Goal: Information Seeking & Learning: Learn about a topic

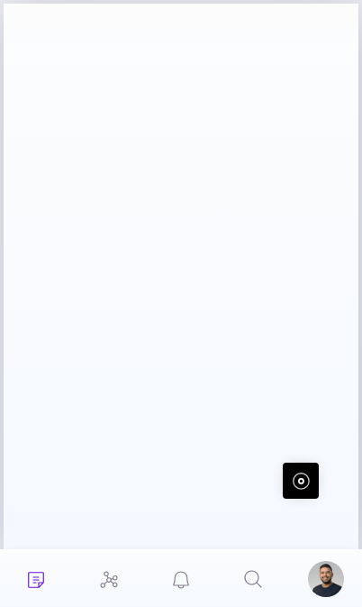
click at [248, 585] on icon "Search" at bounding box center [253, 579] width 22 height 22
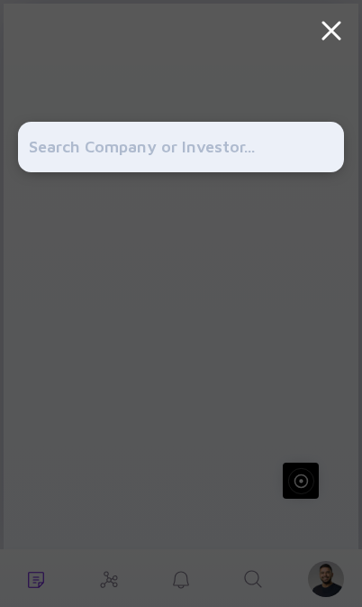
click at [239, 136] on input "text" at bounding box center [181, 147] width 305 height 32
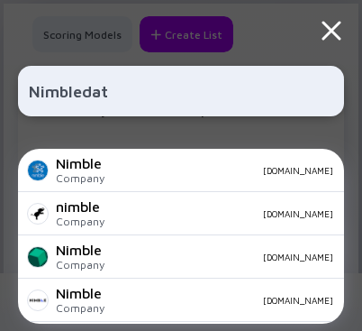
type input "Nimbledata"
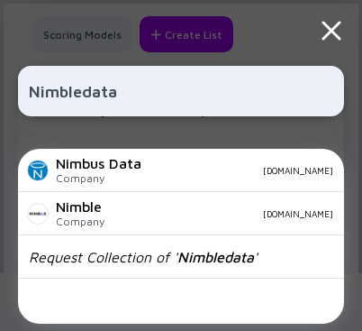
click at [178, 223] on div "Nimble Company [DOMAIN_NAME]" at bounding box center [181, 213] width 326 height 43
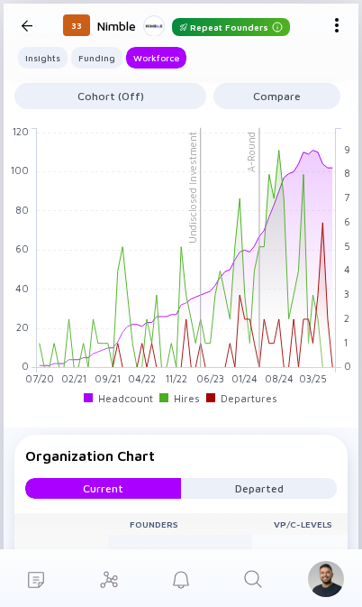
scroll to position [2214, 0]
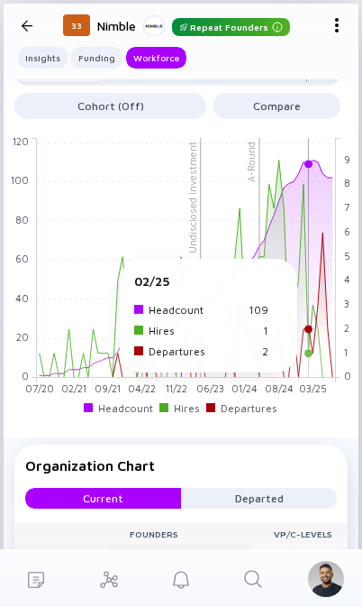
click at [327, 312] on rect at bounding box center [186, 258] width 299 height 240
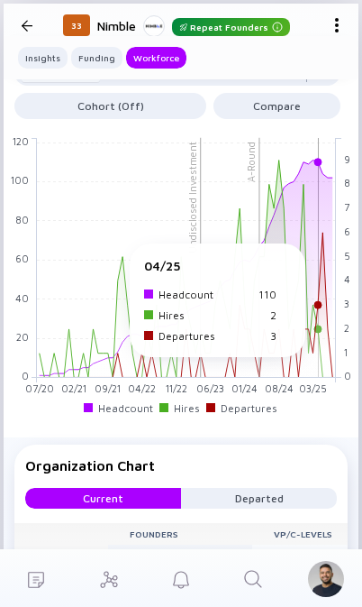
click at [320, 297] on rect at bounding box center [186, 258] width 299 height 240
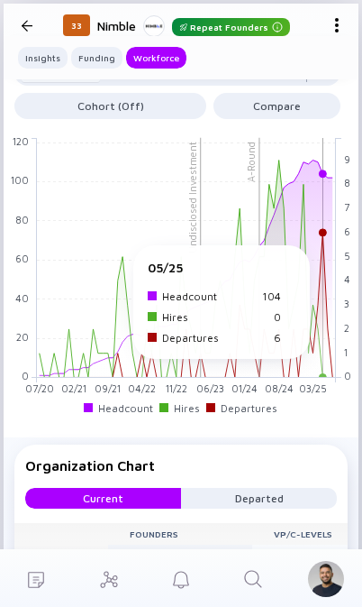
click at [323, 298] on rect at bounding box center [186, 258] width 299 height 240
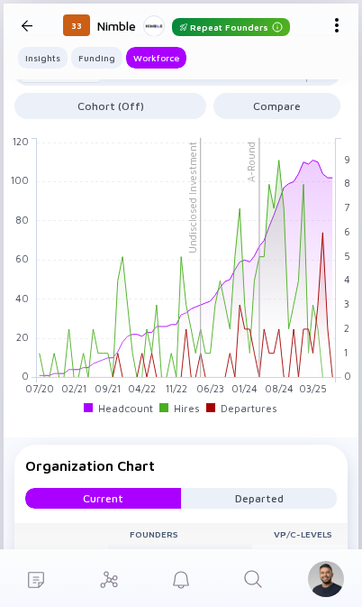
click at [333, 378] on rect at bounding box center [186, 258] width 299 height 240
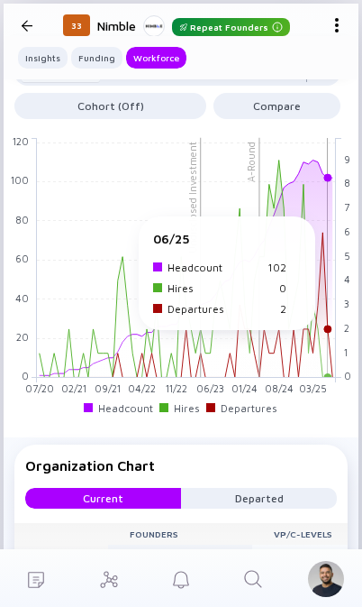
click at [331, 378] on rect at bounding box center [186, 258] width 299 height 240
click at [328, 378] on rect at bounding box center [186, 258] width 299 height 240
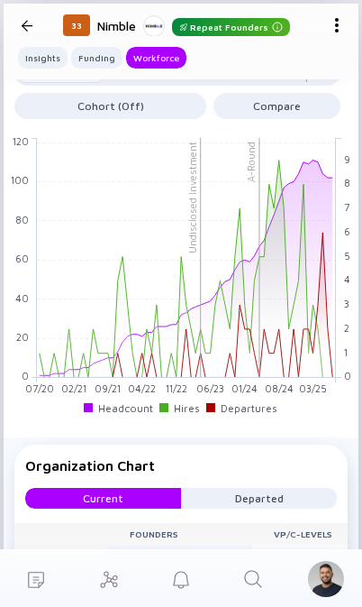
click at [333, 378] on rect at bounding box center [186, 258] width 299 height 240
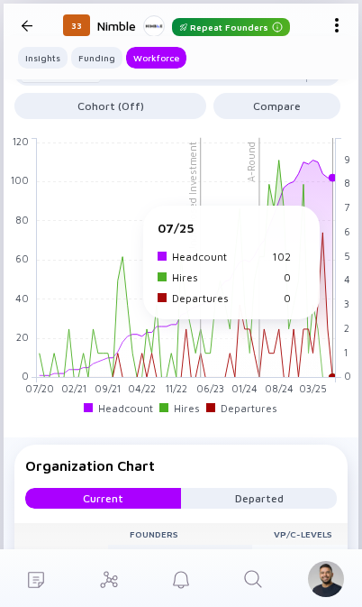
click at [333, 378] on rect at bounding box center [186, 258] width 299 height 240
click at [324, 378] on rect at bounding box center [186, 258] width 299 height 240
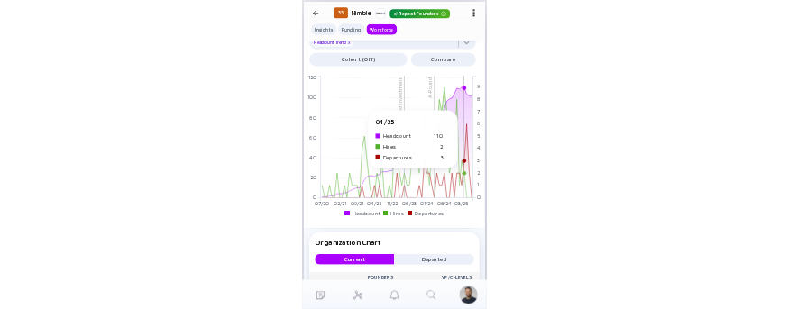
scroll to position [2194, 0]
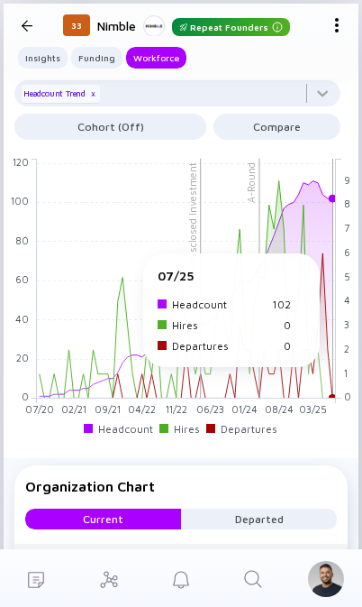
click at [324, 307] on rect at bounding box center [186, 279] width 299 height 240
click at [330, 312] on rect at bounding box center [186, 279] width 299 height 240
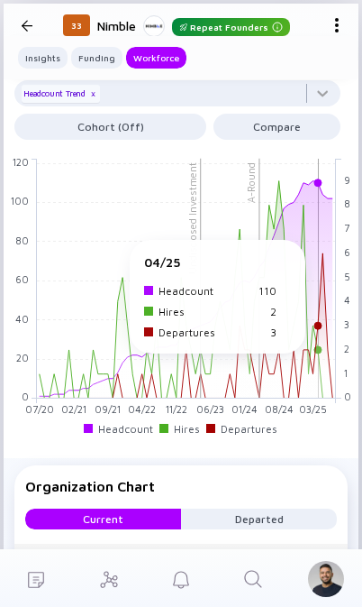
click at [316, 294] on rect at bounding box center [186, 279] width 299 height 240
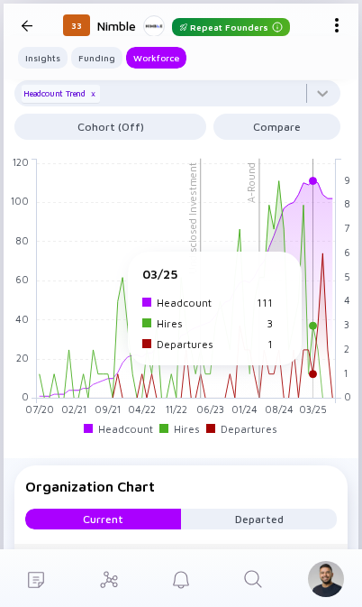
click at [315, 306] on rect at bounding box center [186, 279] width 299 height 240
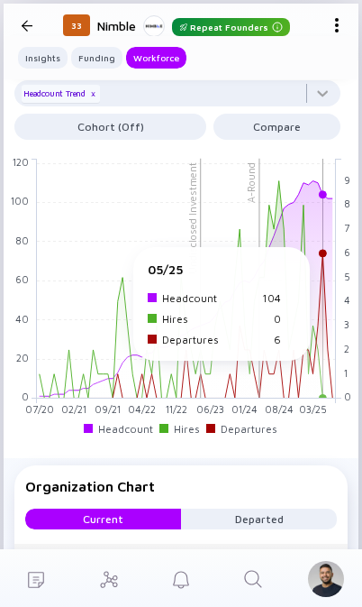
click at [324, 301] on rect at bounding box center [186, 279] width 299 height 240
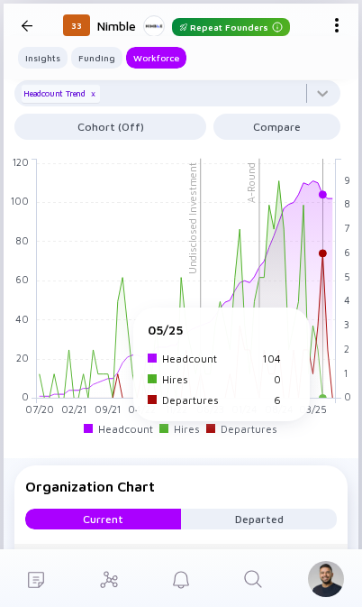
click at [322, 361] on rect at bounding box center [186, 279] width 299 height 240
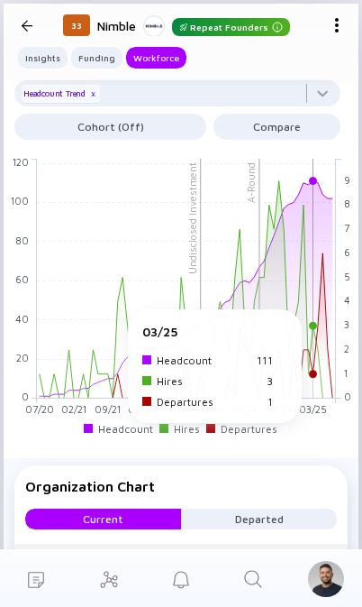
click at [313, 362] on rect at bounding box center [186, 279] width 299 height 240
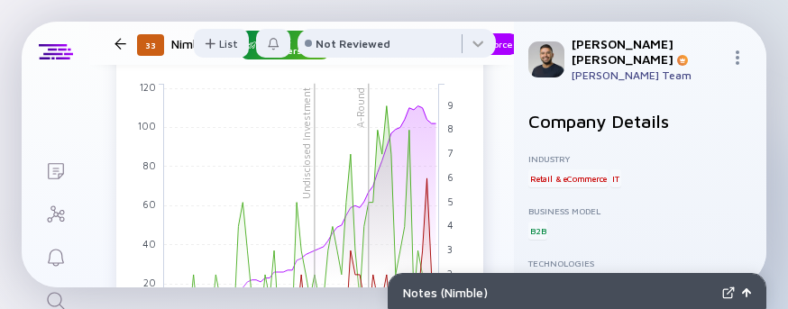
scroll to position [1721, 8]
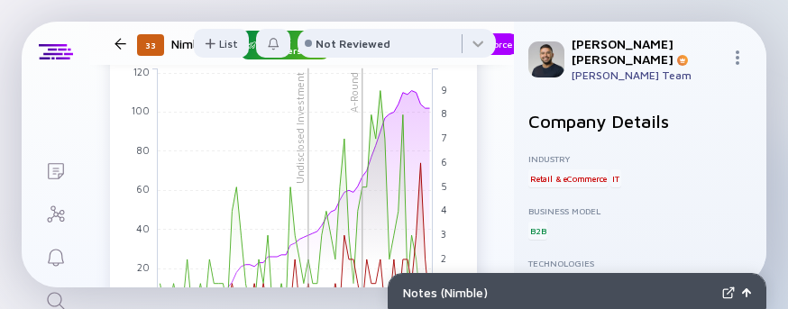
click at [425, 178] on rect at bounding box center [295, 188] width 275 height 240
click at [429, 180] on rect at bounding box center [295, 188] width 275 height 240
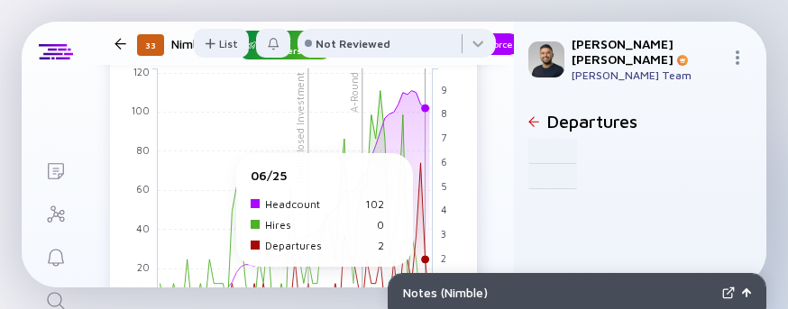
click at [424, 172] on rect at bounding box center [295, 188] width 275 height 240
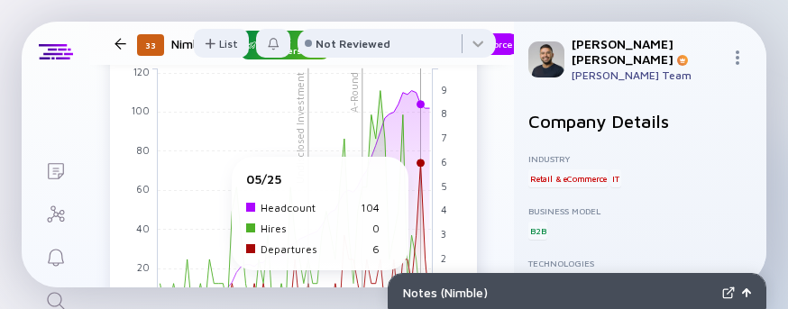
click at [424, 176] on rect at bounding box center [295, 188] width 275 height 240
click at [419, 173] on rect at bounding box center [295, 188] width 275 height 240
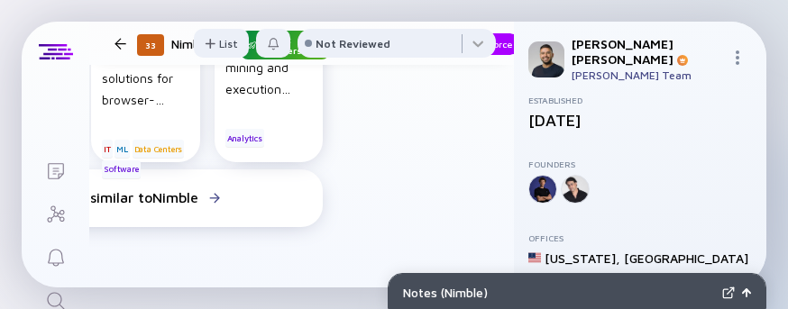
scroll to position [1384, 160]
